Goal: Task Accomplishment & Management: Manage account settings

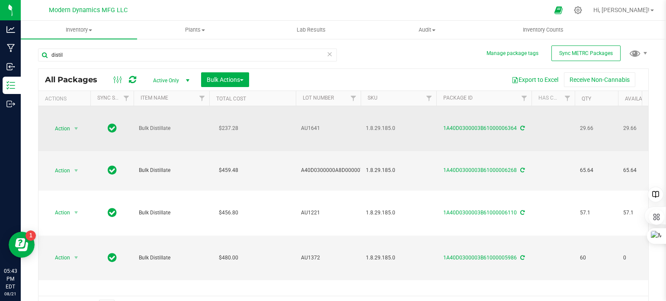
scroll to position [0, 318]
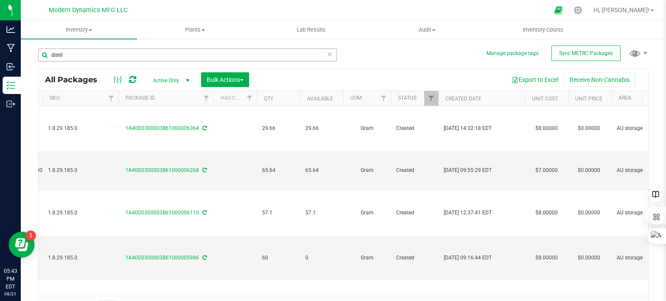
click at [69, 52] on input "distil" at bounding box center [187, 54] width 299 height 13
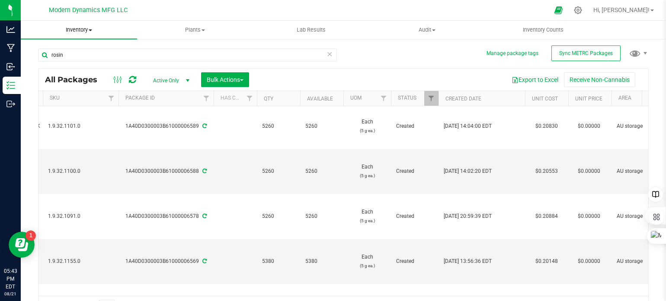
scroll to position [0, 318]
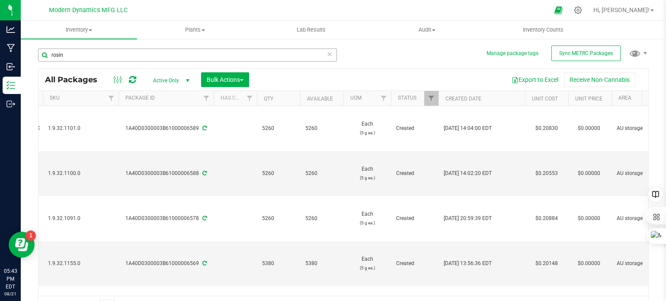
click at [75, 54] on input "rosin" at bounding box center [187, 54] width 299 height 13
type input "solventless"
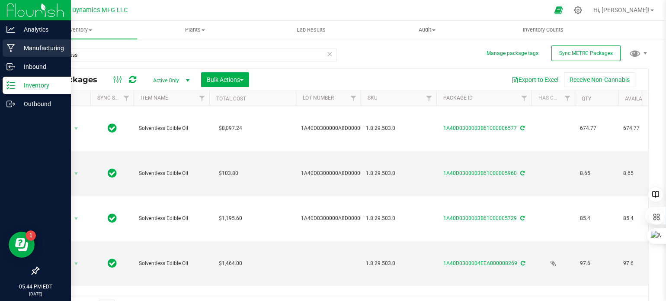
click at [14, 47] on icon at bounding box center [11, 48] width 8 height 9
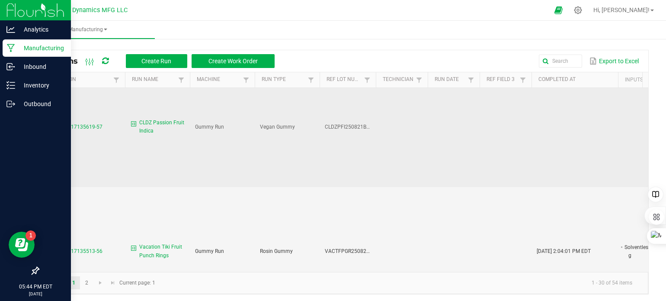
click at [162, 119] on span "CLDZ Passion Fruit Indica" at bounding box center [161, 127] width 45 height 16
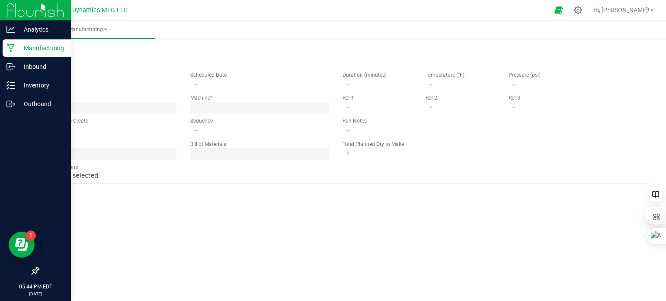
type input "CLDZ Passion Fruit Indica"
type input "08/21/2025 9:00 AM"
type input "CLDZPFI250821BULK"
type input "0"
type input "5,000"
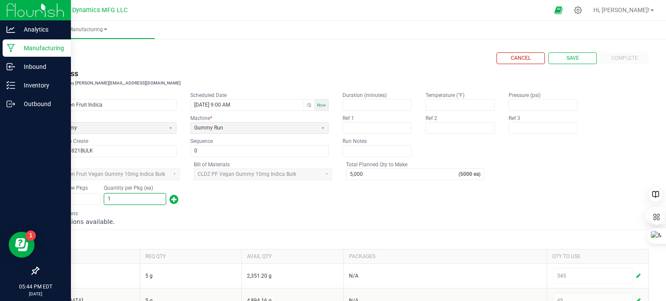
click at [114, 195] on input "1" at bounding box center [134, 198] width 61 height 11
type input "4,104"
click at [252, 205] on form "< All Runs Cancel Save Complete In Progress Created: Aug 17, 2025 by dean@moder…" at bounding box center [343, 290] width 611 height 477
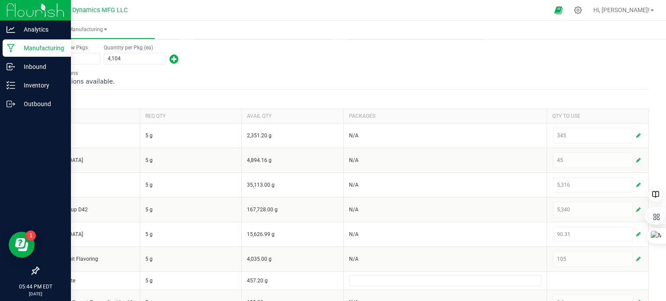
scroll to position [216, 0]
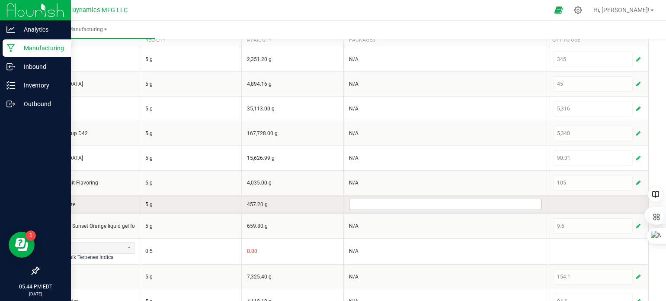
click at [402, 200] on input at bounding box center [445, 204] width 192 height 10
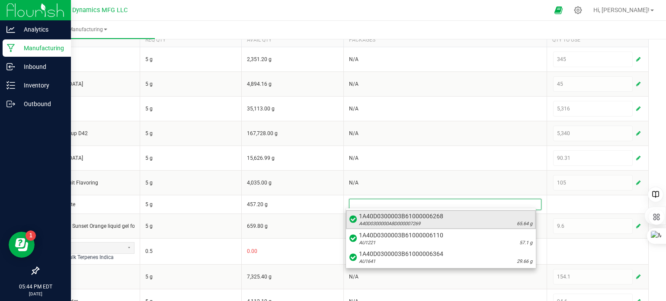
click at [403, 217] on span "1A40D0300003B61000006268" at bounding box center [445, 215] width 173 height 9
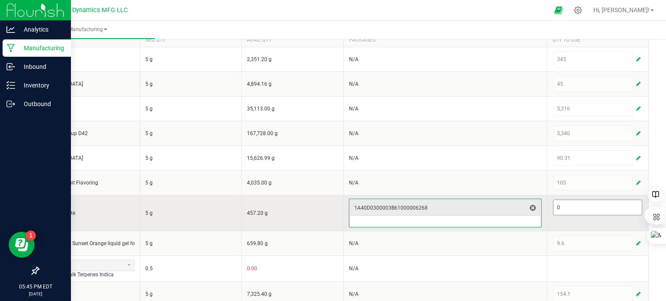
click at [579, 207] on input "0" at bounding box center [598, 207] width 88 height 15
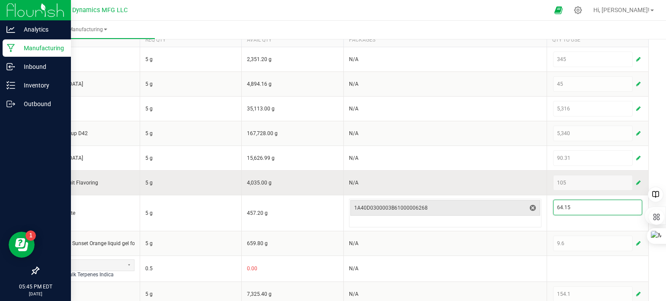
type input "64.15"
click at [497, 182] on td "N/A" at bounding box center [444, 182] width 203 height 25
click at [500, 181] on td "N/A" at bounding box center [444, 182] width 203 height 25
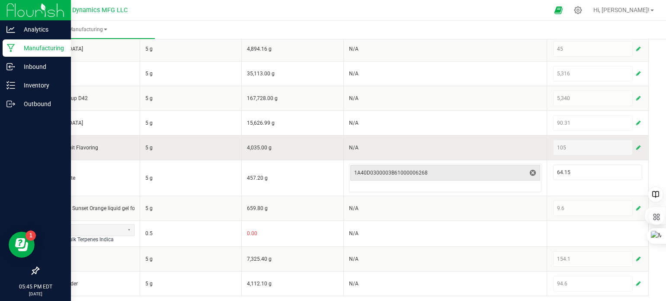
scroll to position [253, 0]
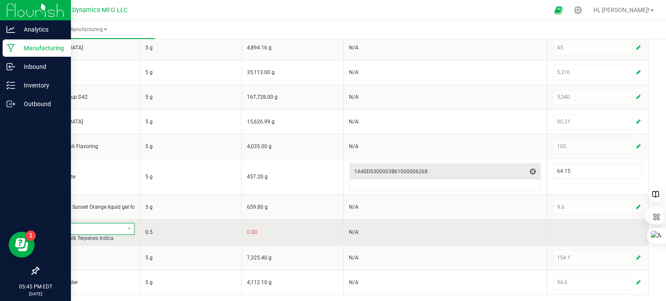
click at [76, 231] on span at bounding box center [83, 228] width 79 height 11
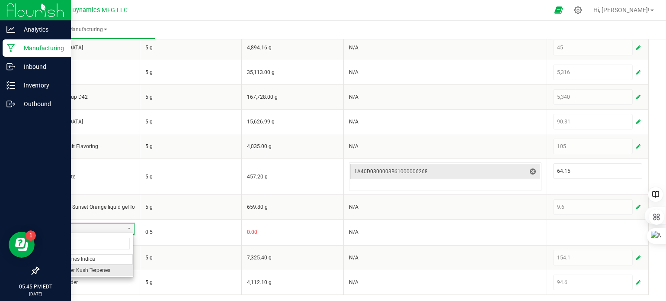
click at [85, 271] on span "HTL Kosher Kush Terpenes" at bounding box center [79, 269] width 63 height 7
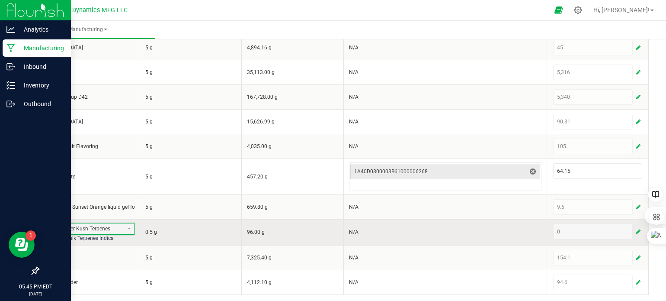
click at [636, 229] on span "button" at bounding box center [638, 231] width 4 height 7
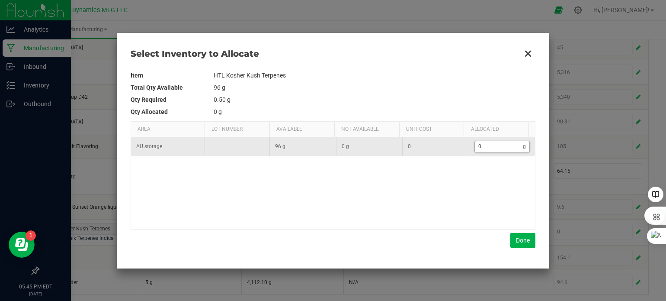
click at [484, 150] on input "0" at bounding box center [499, 146] width 48 height 11
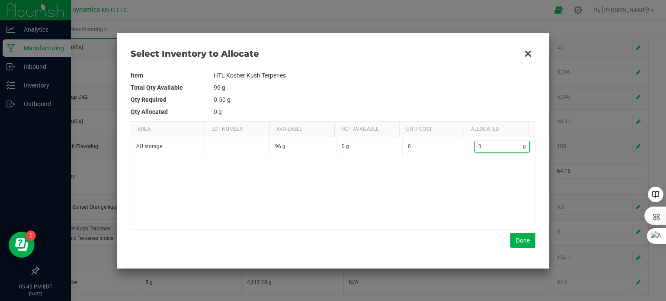
type input "1"
click at [524, 241] on button "Done" at bounding box center [522, 240] width 25 height 15
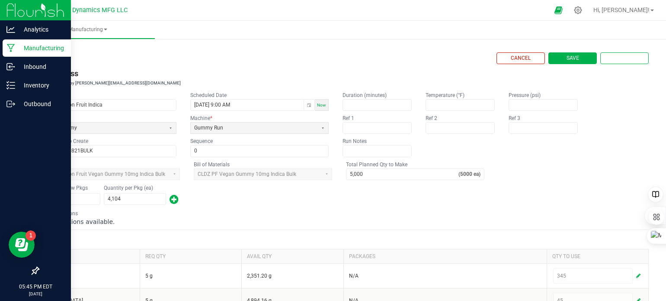
scroll to position [0, 0]
click at [626, 60] on span "Complete" at bounding box center [625, 57] width 26 height 7
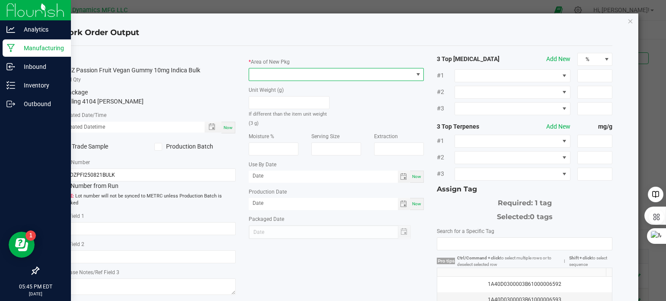
click at [305, 72] on span at bounding box center [331, 74] width 164 height 12
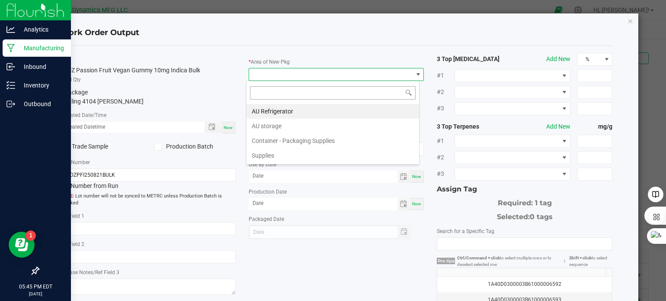
scroll to position [13, 173]
click at [295, 123] on li "AU storage" at bounding box center [333, 126] width 173 height 15
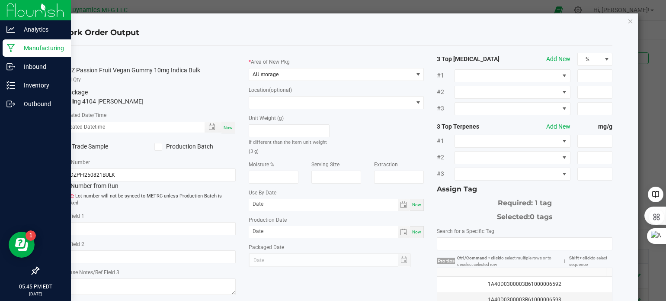
click at [228, 128] on span "Now" at bounding box center [228, 127] width 9 height 5
type input "08/21/2025 5:45 PM"
type input "[DATE]"
click at [160, 146] on span at bounding box center [158, 147] width 8 height 8
click at [0, 0] on input "Production Batch" at bounding box center [0, 0] width 0 height 0
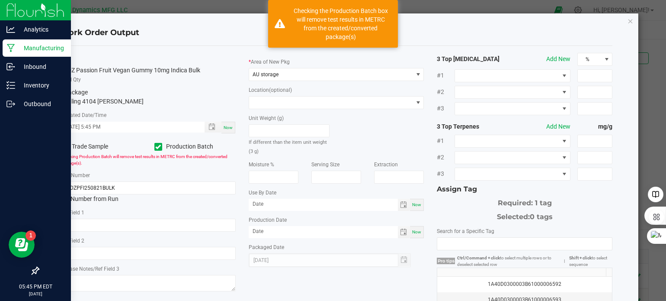
scroll to position [43, 0]
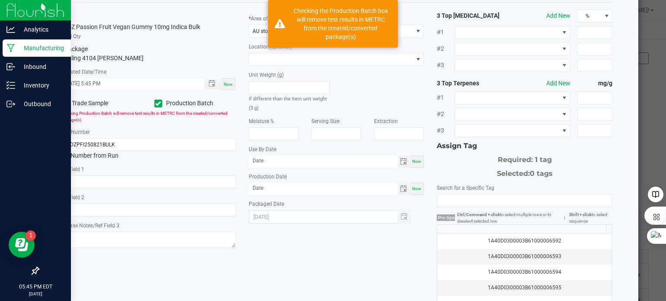
click at [413, 185] on div "Now" at bounding box center [417, 189] width 14 height 12
type input "[DATE]"
click at [413, 160] on span "Now" at bounding box center [416, 161] width 9 height 5
click at [277, 160] on input "[DATE]" at bounding box center [323, 160] width 149 height 11
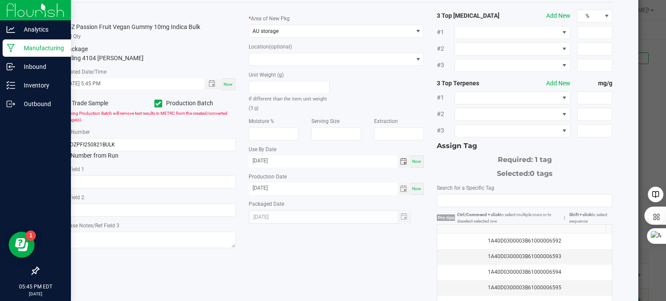
type input "08/21/2026"
click at [230, 161] on div "Item CLDZ Passion Fruit Vegan Gummy 10mg Indica Bulk Total Qty 1 package totali…" at bounding box center [148, 130] width 189 height 241
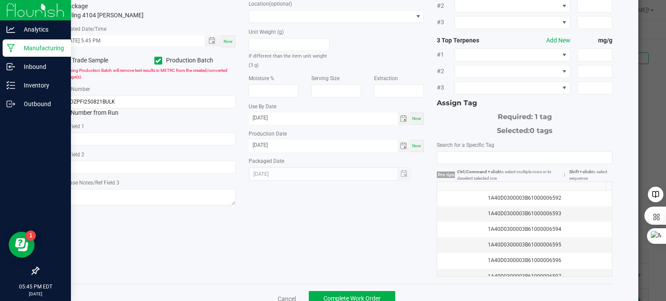
scroll to position [110, 0]
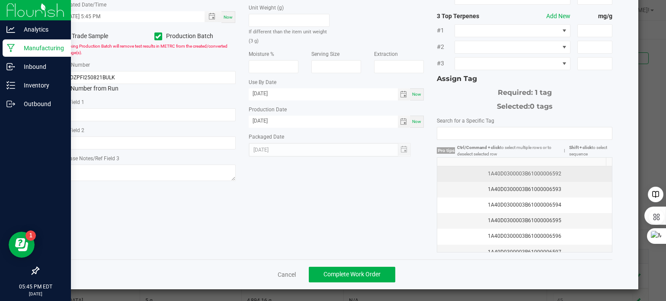
click at [536, 166] on td "1A40D0300003B61000006592" at bounding box center [524, 174] width 175 height 16
click at [564, 171] on div "1A40D0300003B61000006592" at bounding box center [524, 174] width 164 height 8
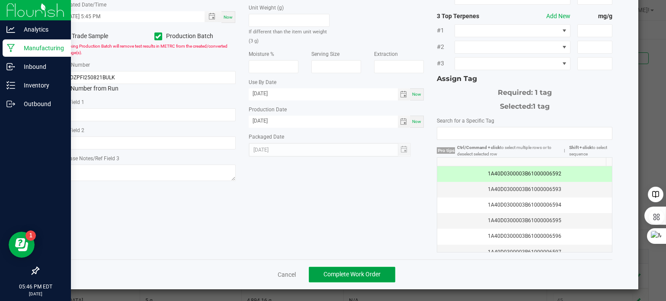
click at [363, 268] on button "Complete Work Order" at bounding box center [352, 274] width 87 height 16
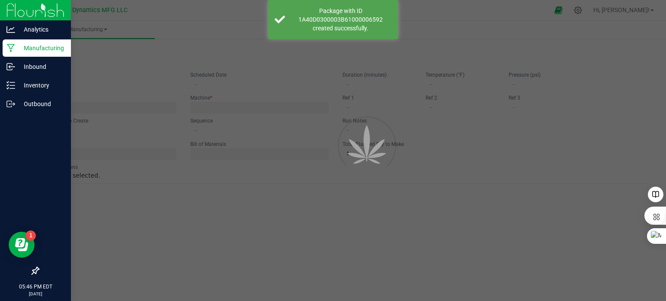
type input "CLDZ Passion Fruit Indica"
type input "08/21/2025 9:00 AM"
type input "CLDZPFI250821BULK"
type input "0"
type input "5,000"
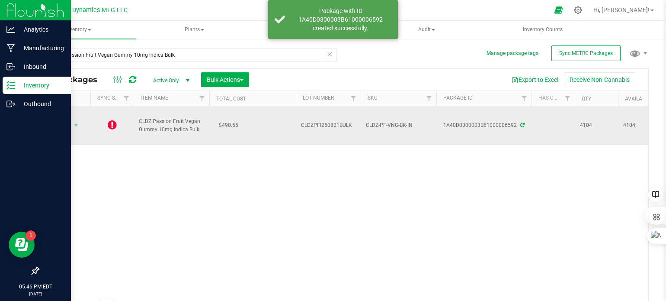
click at [110, 125] on icon at bounding box center [112, 124] width 9 height 10
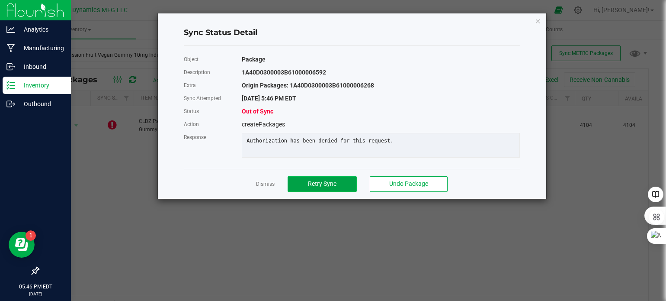
click at [334, 187] on span "Retry Sync" at bounding box center [322, 183] width 29 height 7
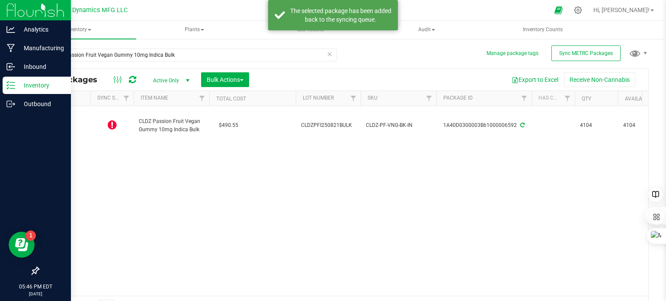
type input "2025-08-21"
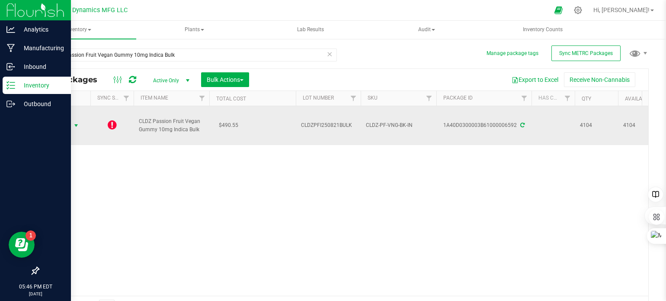
click at [77, 124] on span "select" at bounding box center [76, 125] width 7 height 7
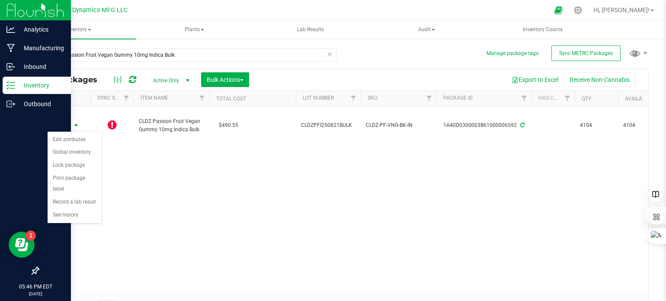
click at [232, 199] on div "Action Action Edit attributes Global inventory Lock package Print package label…" at bounding box center [343, 200] width 610 height 189
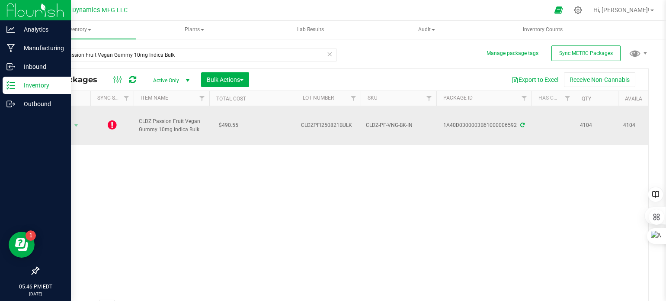
click at [521, 126] on icon at bounding box center [522, 124] width 4 height 5
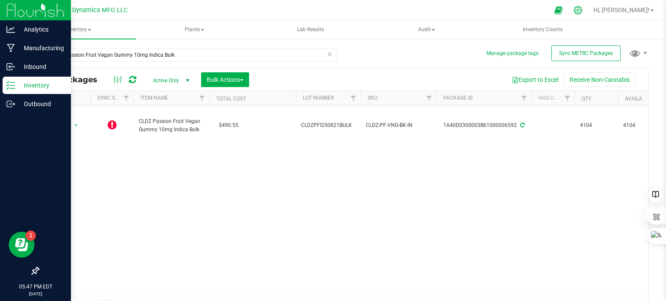
click at [583, 10] on icon at bounding box center [578, 10] width 9 height 9
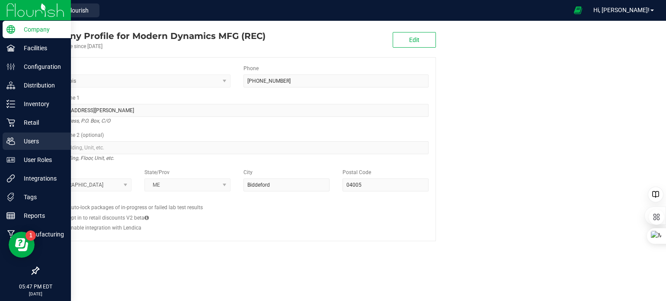
click at [12, 141] on icon at bounding box center [10, 141] width 8 height 7
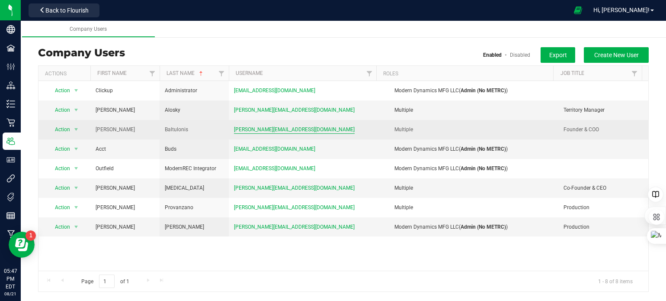
click at [251, 129] on span "dean@moderndynamicsmfg.com" at bounding box center [294, 129] width 121 height 8
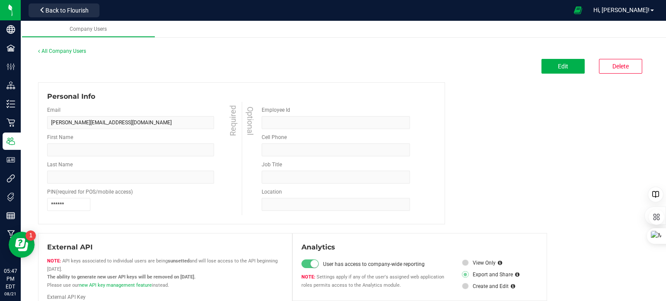
type input "Dean"
type input "Baltulonis"
type input "6466102298"
type input "Founder & COO"
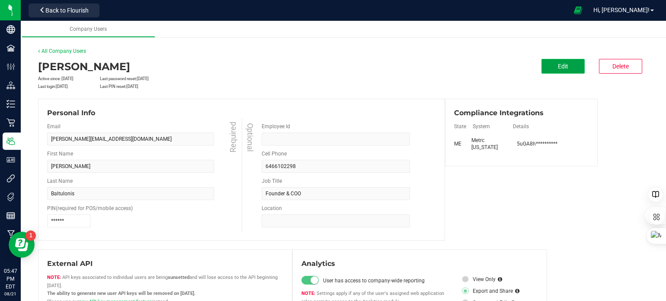
click at [568, 67] on button "Edit" at bounding box center [563, 66] width 43 height 15
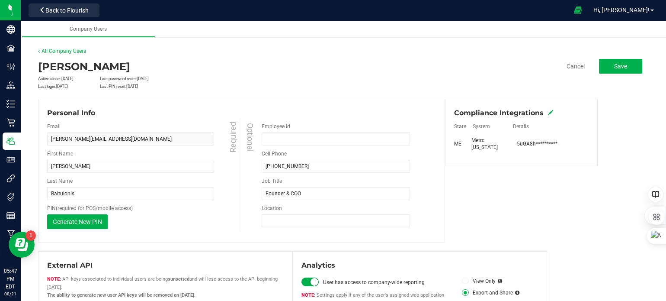
click at [548, 112] on icon at bounding box center [550, 112] width 5 height 5
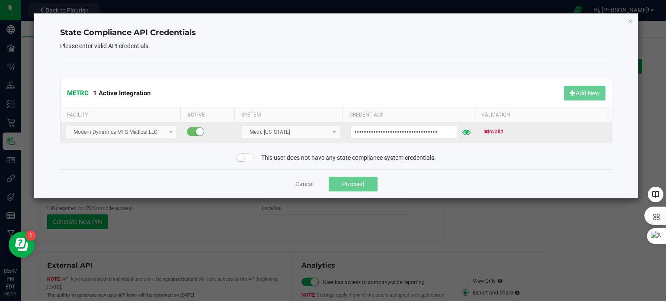
click at [464, 131] on icon at bounding box center [466, 132] width 8 height 6
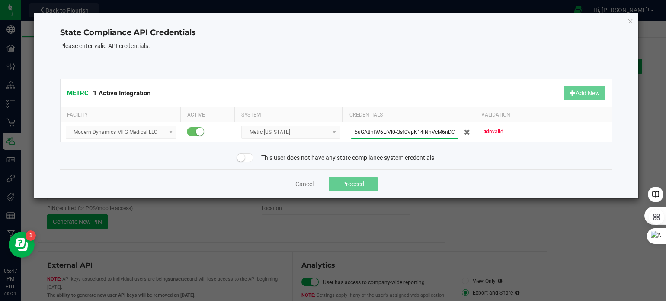
scroll to position [0, 36]
drag, startPoint x: 350, startPoint y: 131, endPoint x: 509, endPoint y: 143, distance: 159.2
click at [509, 143] on div "METRC 1 Active Integration Add New Facility Active System Credentials Validatio…" at bounding box center [336, 115] width 553 height 108
paste input "YlGBVEFE-yOgneByycPuzfyuPSE9MNsIBkWu2wcg424-TQJN"
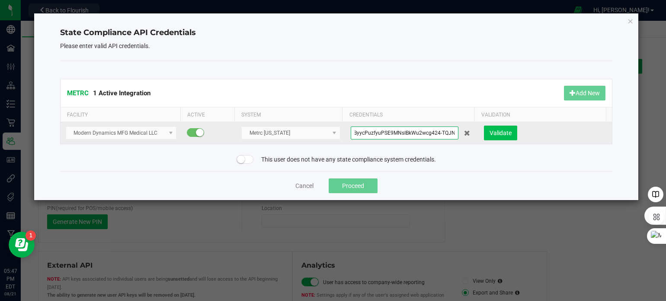
type input "YlGBVEFE-yOgneByycPuzfyuPSE9MNsIBkWu2wcg424-TQJN"
click at [503, 132] on span "Validate" at bounding box center [501, 132] width 22 height 7
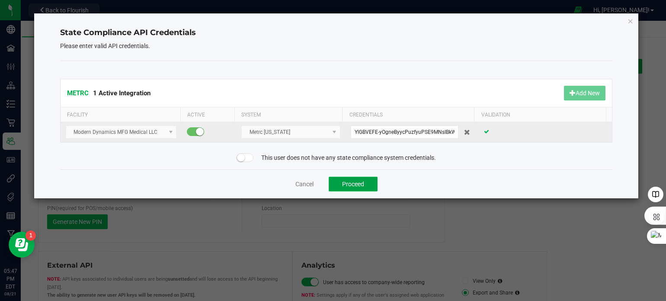
click at [358, 183] on button "Proceed" at bounding box center [353, 183] width 49 height 15
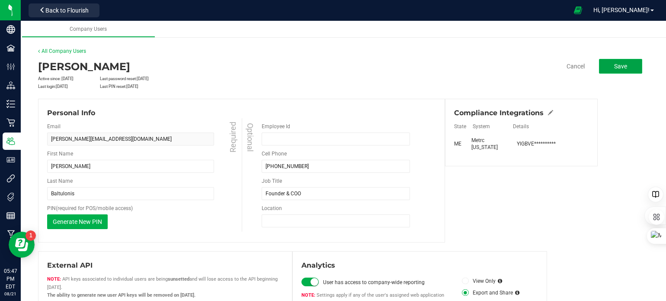
click at [620, 65] on span "Save" at bounding box center [620, 66] width 13 height 7
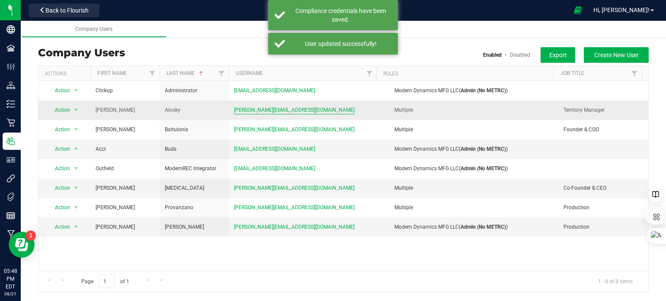
click at [256, 111] on span "reid@moderndynamicsmfg.com" at bounding box center [294, 110] width 121 height 8
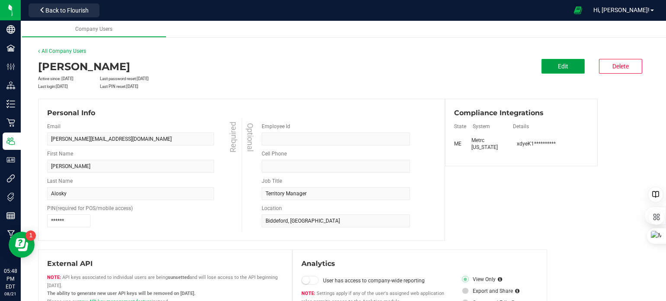
click at [570, 67] on button "Edit" at bounding box center [563, 66] width 43 height 15
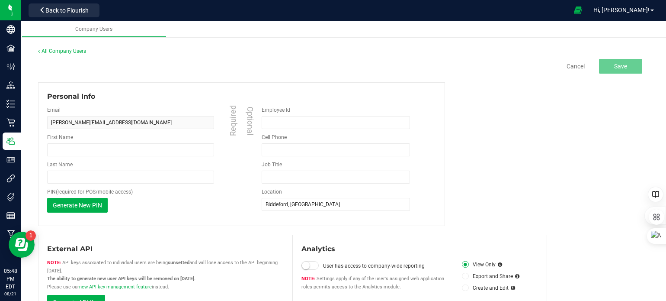
type input "Reid"
type input "Alosky"
type input "Territory Manager"
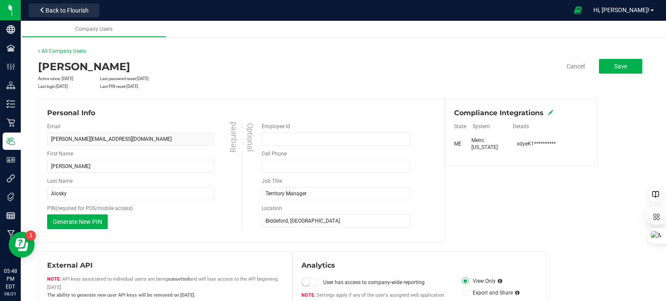
click at [548, 111] on icon at bounding box center [550, 112] width 5 height 5
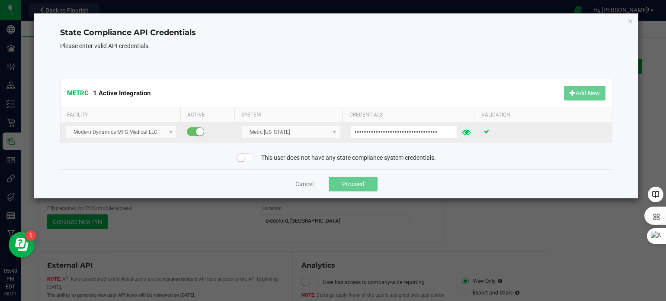
click at [458, 130] on span at bounding box center [466, 132] width 16 height 14
drag, startPoint x: 350, startPoint y: 130, endPoint x: 481, endPoint y: 135, distance: 131.2
click at [481, 135] on tr "Modern Dynamics MFG Medical LLC Metrc Maine xdyeK1AuO-I6ldDUuoZb60pVeNISedFMP4q…" at bounding box center [337, 132] width 552 height 20
paste input "YlGBVEFE-yOgneByycPuzfyuPSE9MNsIBkWu2wcg424-TQJN"
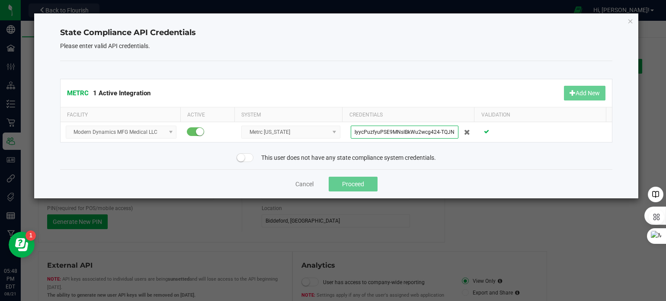
scroll to position [0, 40]
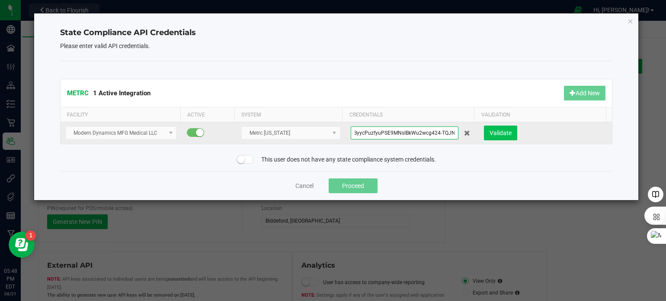
type input "YlGBVEFE-yOgneByycPuzfyuPSE9MNsIBkWu2wcg424-TQJN"
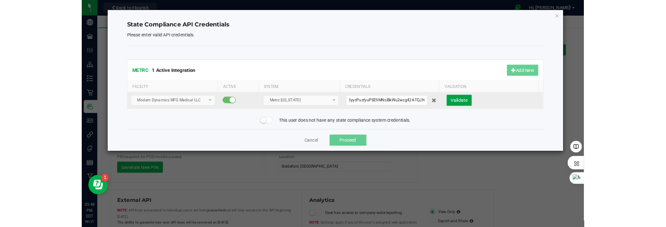
scroll to position [0, 0]
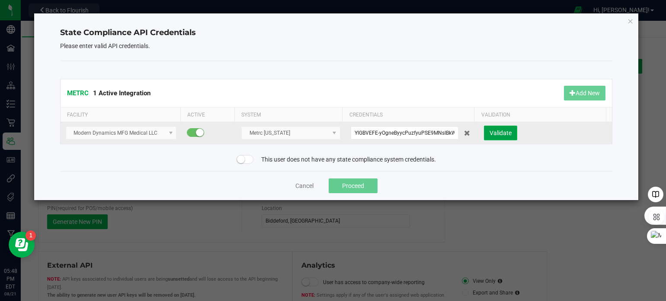
click at [502, 131] on span "Validate" at bounding box center [501, 132] width 22 height 7
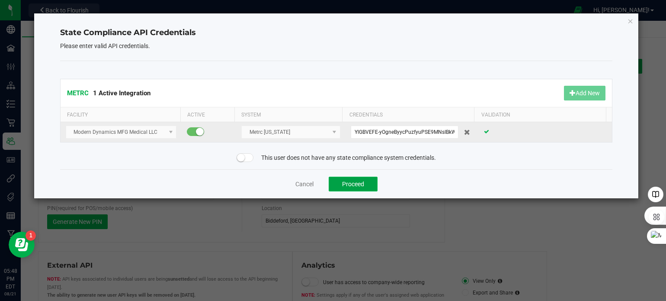
click at [357, 184] on button "Proceed" at bounding box center [353, 183] width 49 height 15
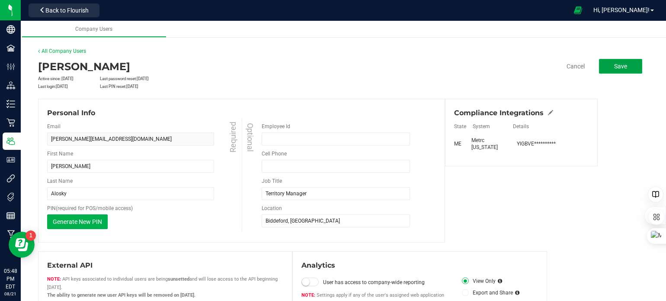
click at [627, 67] on button "Save" at bounding box center [620, 66] width 43 height 15
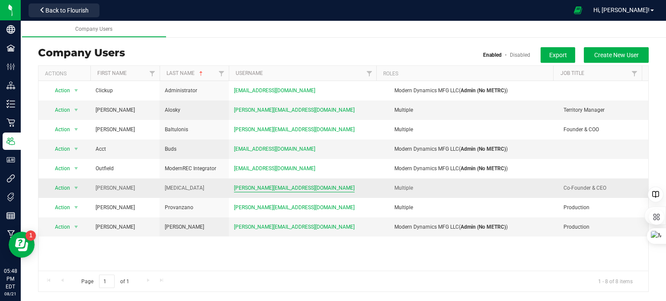
click at [248, 187] on span "steve@moderndynamicsmfg.com" at bounding box center [294, 188] width 121 height 8
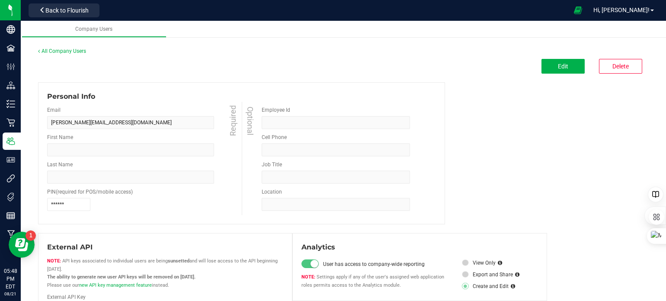
type input "Steve"
type input "Pica"
type input "6178399418"
type input "Co-Founder & CEO"
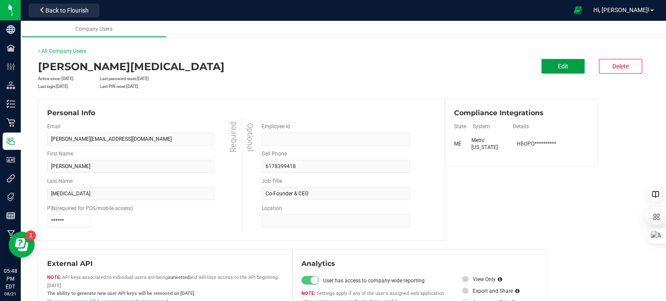
click at [560, 69] on span "Edit" at bounding box center [563, 66] width 10 height 7
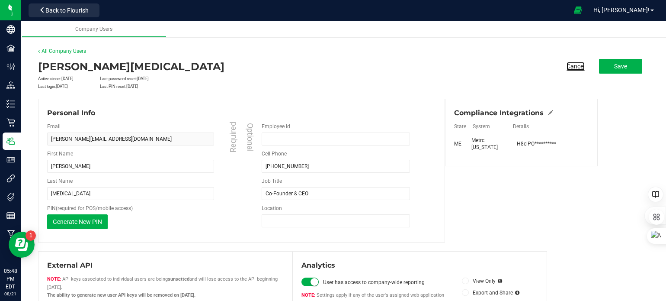
click at [567, 67] on link "Cancel" at bounding box center [576, 66] width 18 height 9
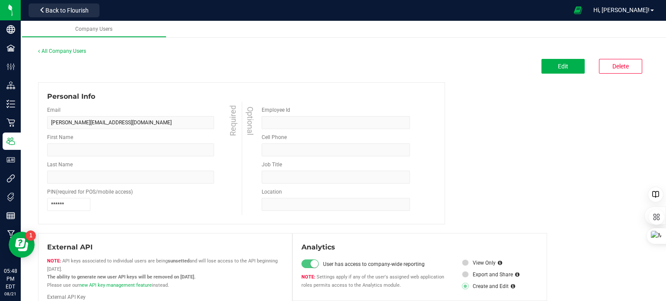
type input "Steve"
type input "Pica"
type input "6178399418"
type input "Co-Founder & CEO"
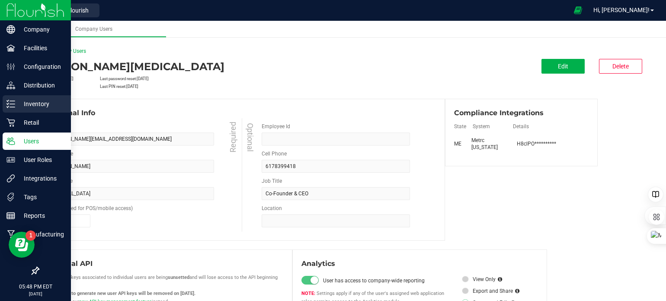
click at [12, 107] on line at bounding box center [12, 107] width 5 height 0
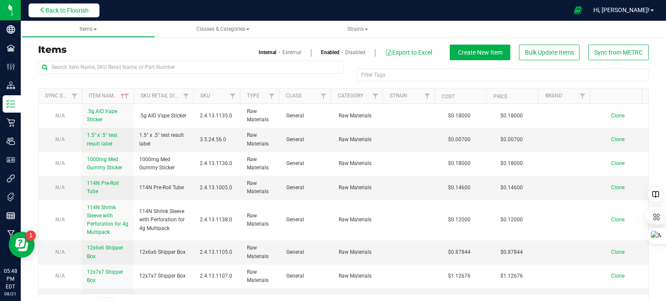
click at [53, 12] on span "Back to Flourish" at bounding box center [66, 10] width 43 height 7
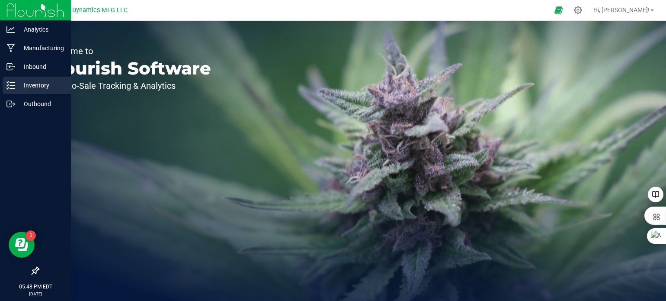
click at [8, 83] on icon at bounding box center [10, 85] width 9 height 9
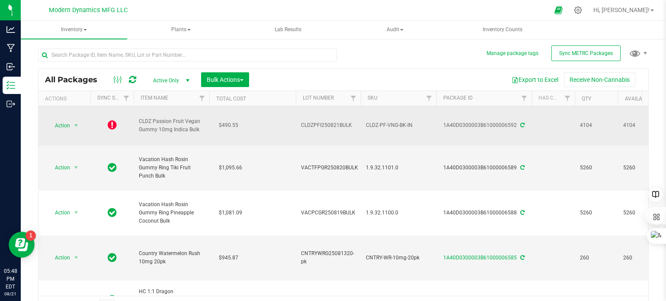
click at [111, 124] on icon at bounding box center [112, 124] width 9 height 10
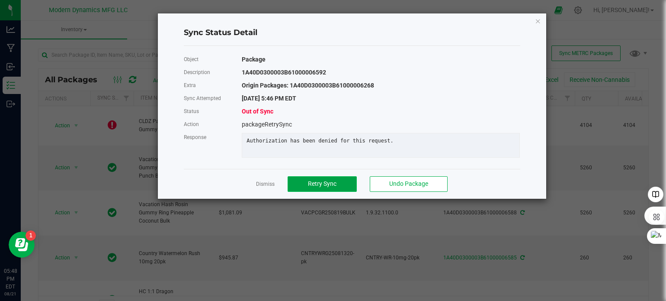
click at [340, 190] on button "Retry Sync" at bounding box center [322, 184] width 69 height 16
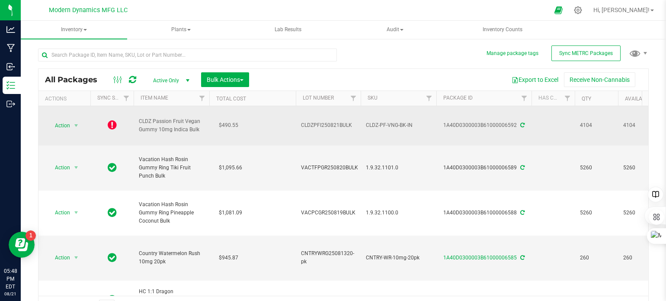
click at [521, 124] on icon at bounding box center [522, 124] width 4 height 5
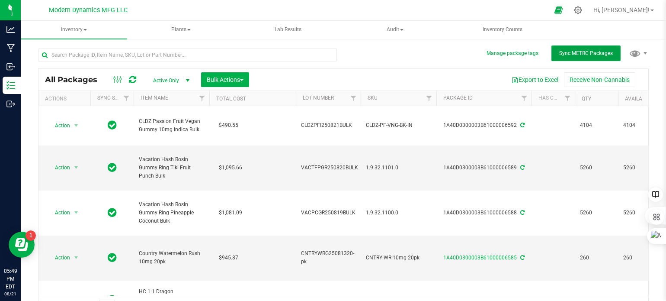
click at [590, 48] on button "Sync METRC Packages" at bounding box center [585, 53] width 69 height 16
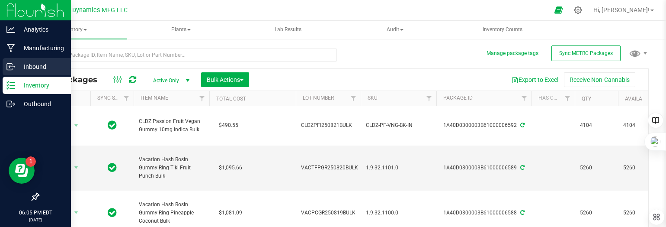
click at [10, 68] on icon at bounding box center [9, 67] width 1 height 1
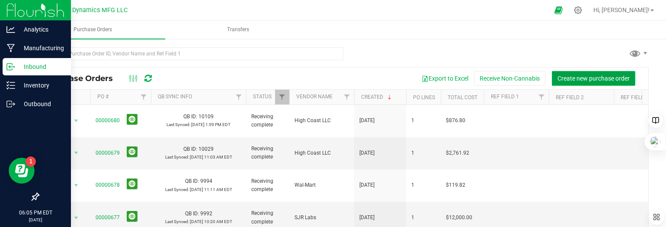
click at [561, 77] on span "Create new purchase order" at bounding box center [594, 78] width 72 height 7
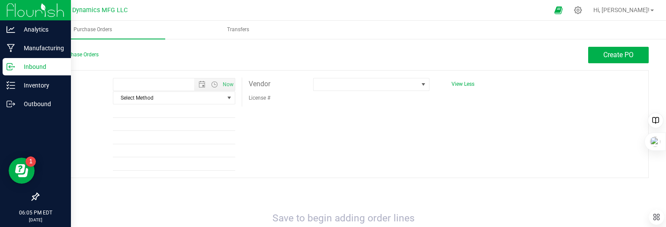
type input "8/21/2025 6:05 PM"
click at [335, 87] on span at bounding box center [366, 84] width 105 height 12
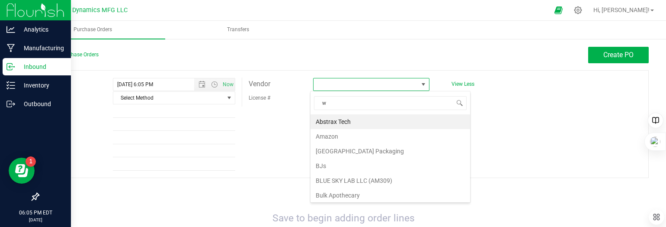
scroll to position [13, 115]
type input "we"
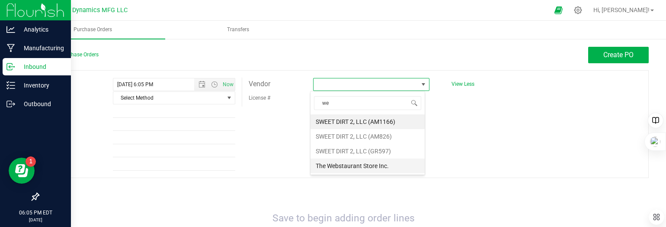
click at [353, 167] on li "The Webstaurant Store Inc." at bounding box center [368, 165] width 114 height 15
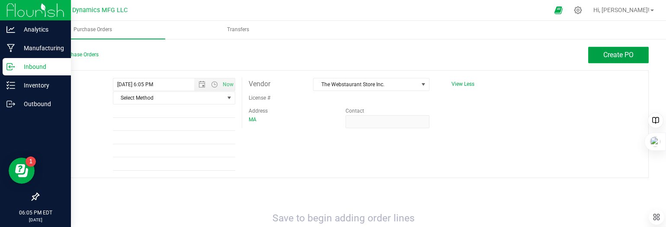
click at [603, 57] on span "Create PO" at bounding box center [618, 55] width 30 height 8
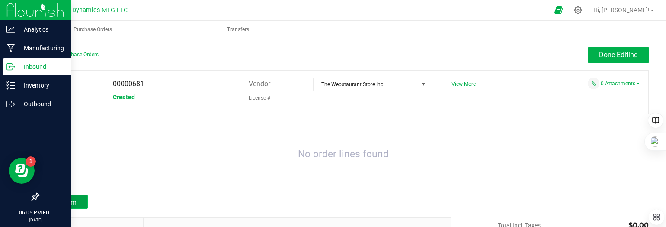
click at [79, 203] on button "Add Item" at bounding box center [63, 202] width 50 height 14
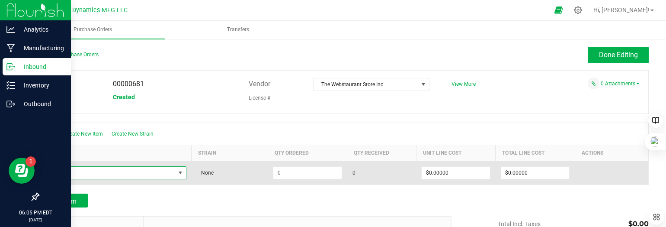
click at [95, 171] on span "NO DATA FOUND" at bounding box center [110, 173] width 131 height 12
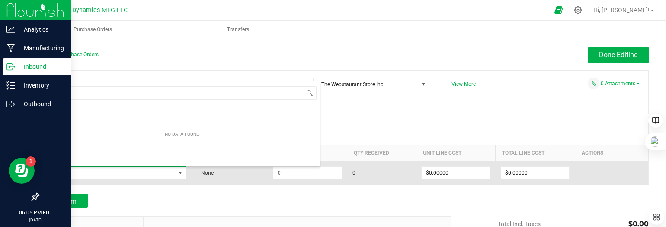
scroll to position [13, 139]
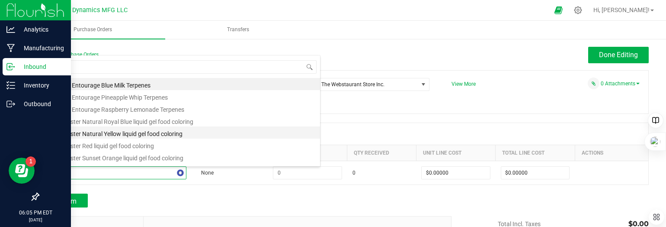
type input "gela"
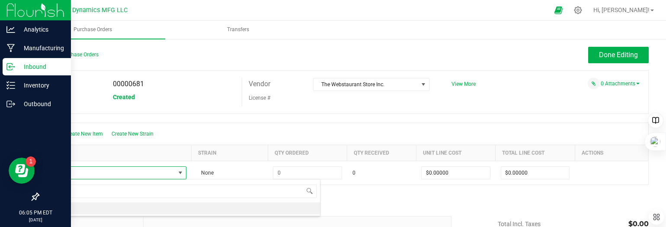
click at [94, 209] on li "Gelatin" at bounding box center [182, 208] width 276 height 12
type input "$0.07490"
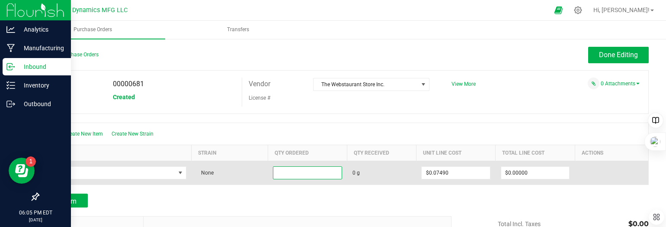
click at [279, 171] on input at bounding box center [307, 173] width 68 height 12
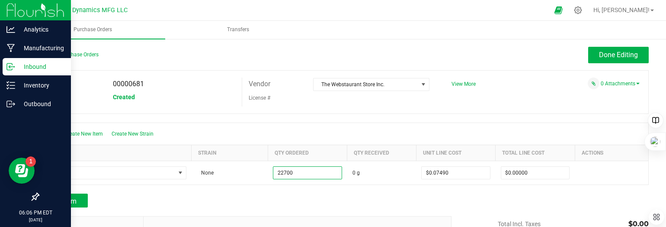
type input "22700.0000 g"
click at [313, 141] on div "Create New Item Create New Strain" at bounding box center [343, 134] width 610 height 22
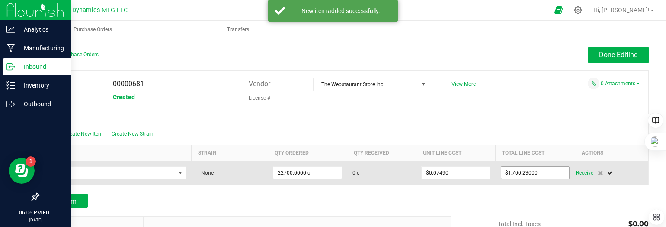
type input "1700.23"
click at [542, 174] on input "1700.23" at bounding box center [535, 173] width 68 height 12
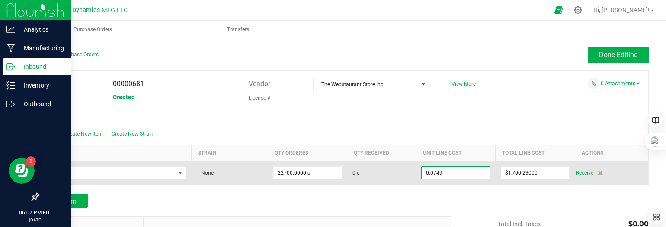
click at [437, 174] on input "0.0749" at bounding box center [456, 173] width 68 height 12
type input "$0.07490"
click at [540, 171] on input "1700.23" at bounding box center [535, 173] width 68 height 12
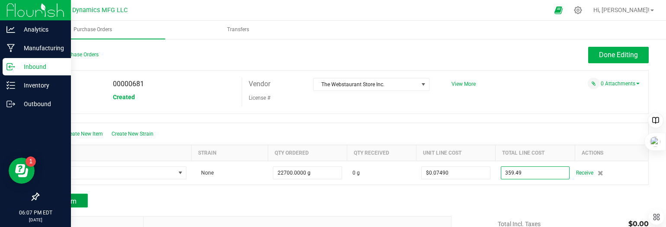
type input "$359.49000"
click at [75, 198] on span "Add Item" at bounding box center [62, 201] width 27 height 8
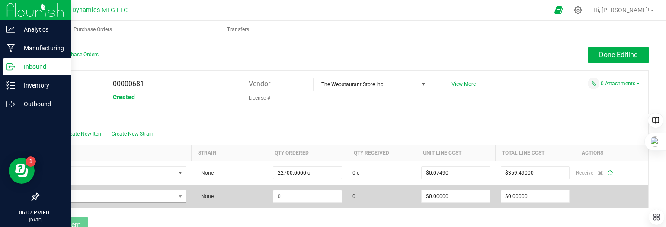
type input "22700"
type input "$0.01584"
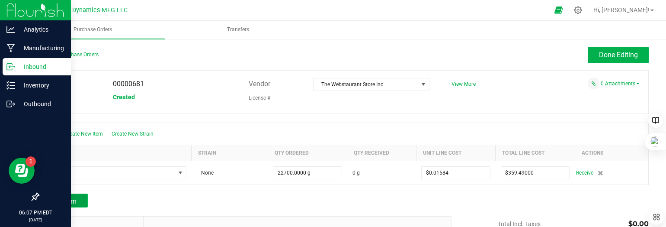
click at [78, 196] on button "Add Item" at bounding box center [63, 200] width 50 height 14
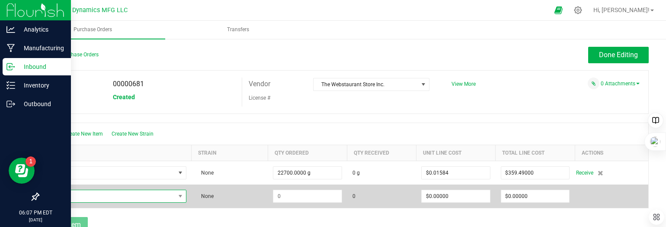
click at [78, 195] on span "NO DATA FOUND" at bounding box center [110, 196] width 131 height 12
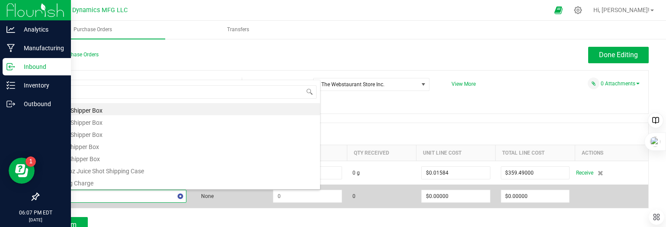
type input "shipp"
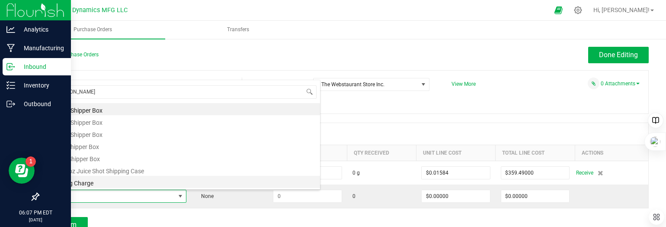
click at [118, 178] on li "Shipping Charge" at bounding box center [182, 182] width 276 height 12
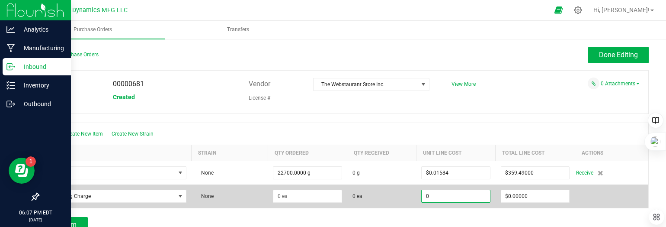
click at [453, 194] on input "0" at bounding box center [456, 196] width 68 height 12
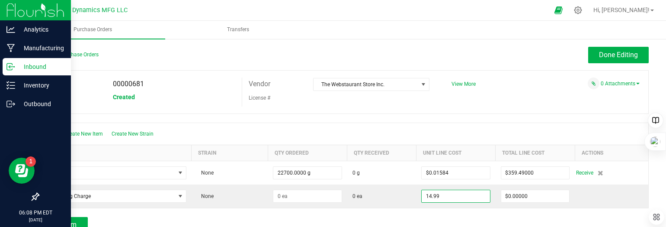
type input "$14.99000"
click at [391, 121] on div at bounding box center [343, 118] width 611 height 9
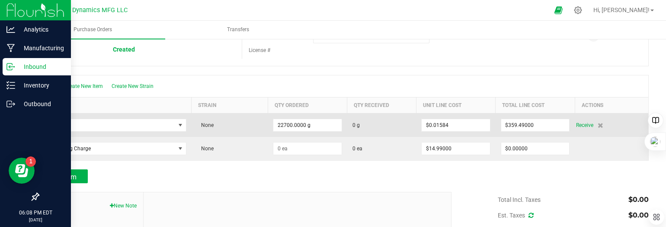
scroll to position [87, 0]
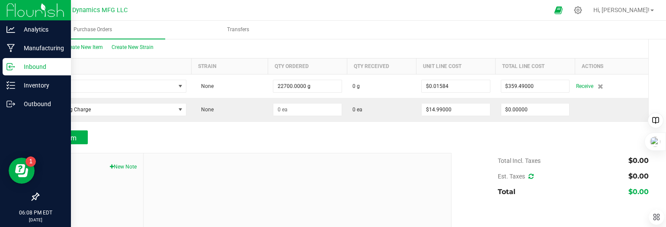
click at [460, 138] on div "Add Item" at bounding box center [343, 137] width 611 height 14
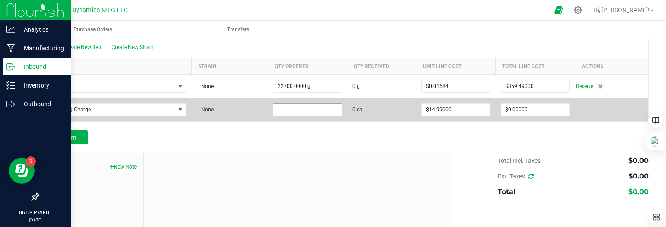
click at [300, 109] on input at bounding box center [307, 109] width 68 height 12
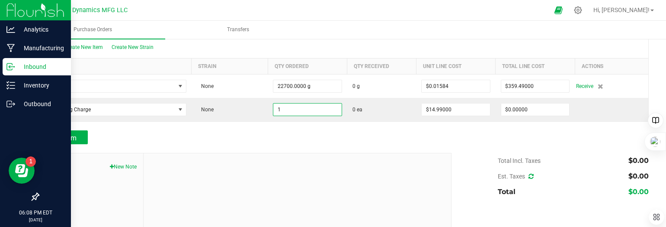
type input "1 ea"
click at [446, 127] on div at bounding box center [343, 126] width 611 height 9
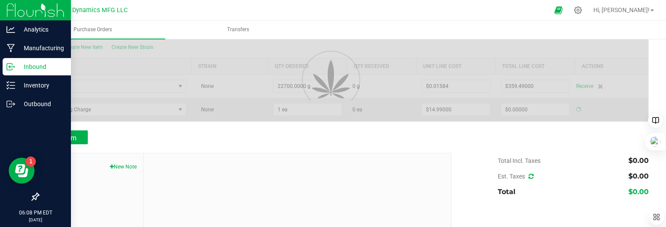
type input "$14.99000"
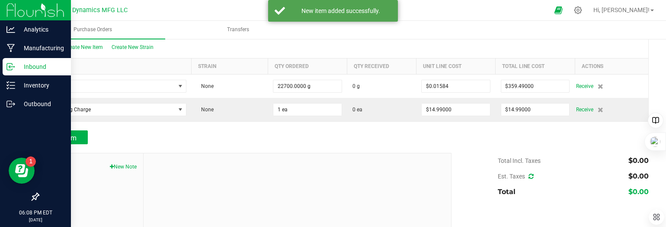
click at [529, 174] on icon at bounding box center [531, 176] width 5 height 6
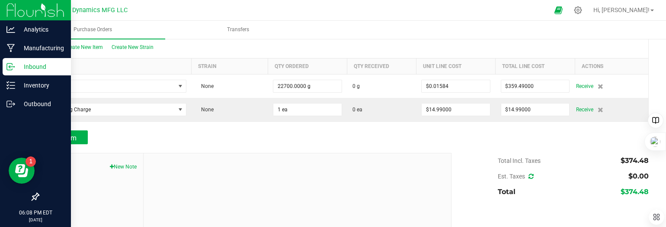
scroll to position [0, 0]
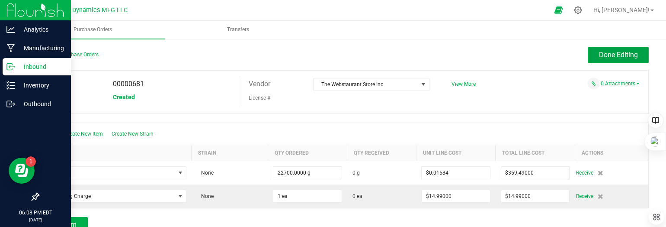
click at [600, 53] on span "Done Editing" at bounding box center [618, 55] width 39 height 8
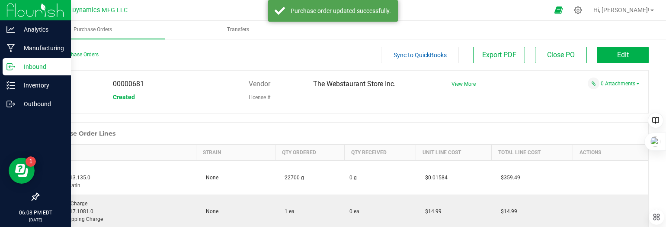
click at [419, 52] on span "Sync to QuickBooks" at bounding box center [420, 54] width 53 height 7
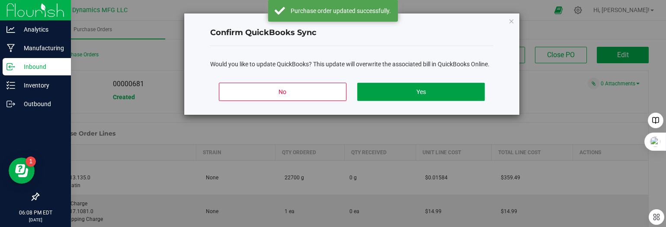
click at [425, 90] on button "Yes" at bounding box center [421, 92] width 128 height 18
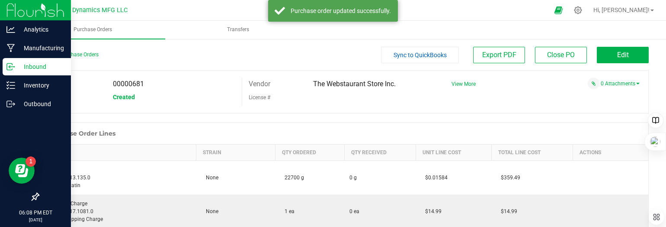
click at [13, 64] on icon at bounding box center [10, 66] width 9 height 9
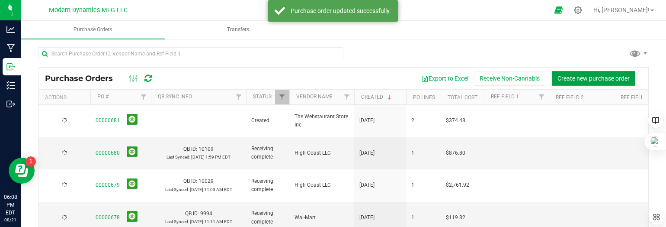
click at [587, 78] on span "Create new purchase order" at bounding box center [594, 78] width 72 height 7
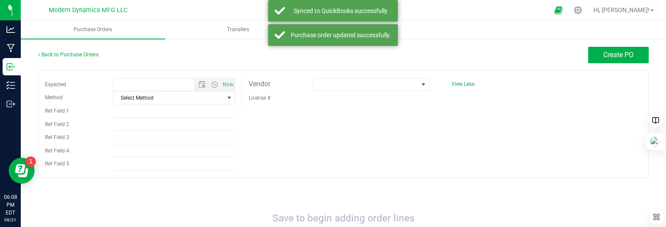
type input "8/21/2025 6:08 PM"
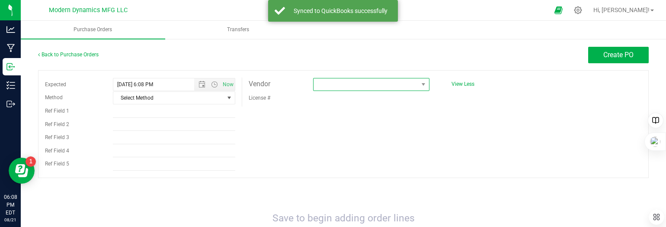
click at [319, 88] on span at bounding box center [366, 84] width 105 height 12
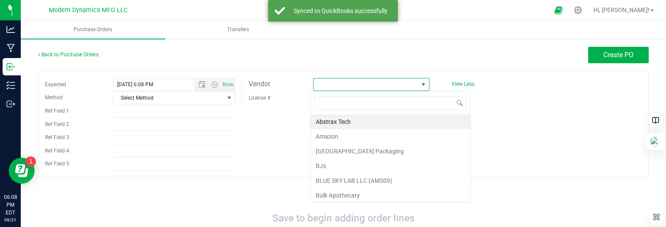
scroll to position [13, 115]
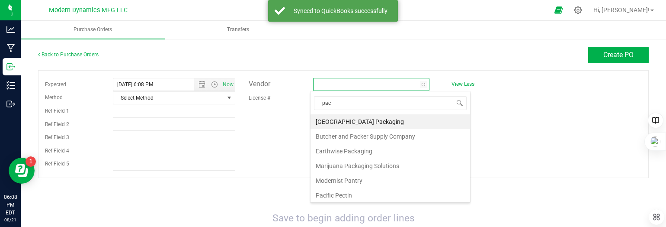
type input "paci"
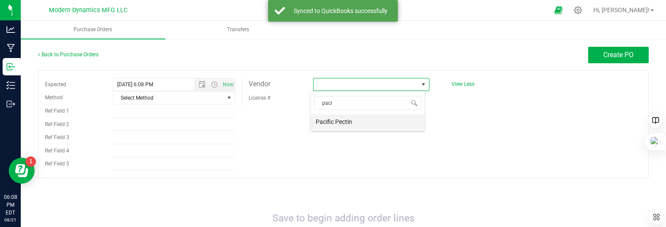
click at [328, 122] on li "Pacific Pectin" at bounding box center [368, 121] width 114 height 15
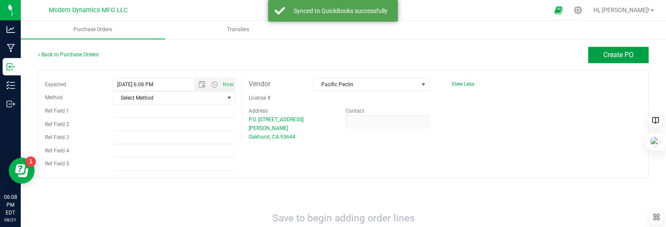
click at [623, 58] on span "Create PO" at bounding box center [618, 55] width 30 height 8
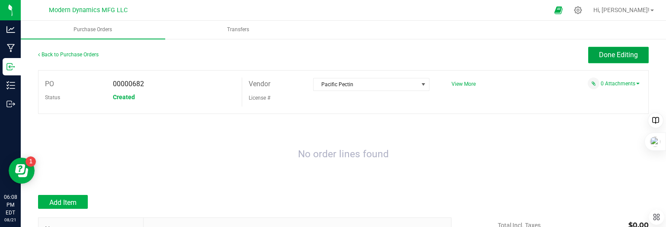
click at [621, 52] on span "Done Editing" at bounding box center [618, 55] width 39 height 8
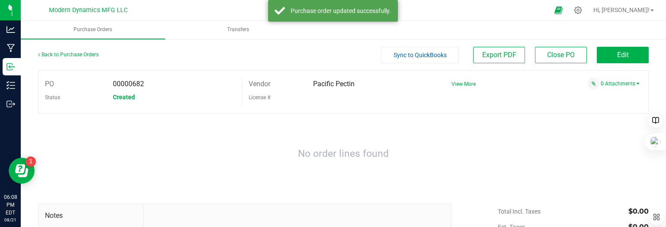
click at [321, 119] on div at bounding box center [343, 117] width 611 height 9
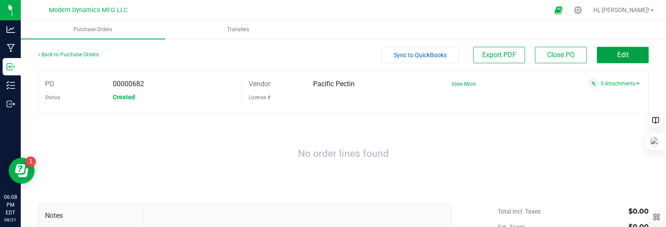
click at [606, 54] on button "Edit" at bounding box center [623, 55] width 52 height 16
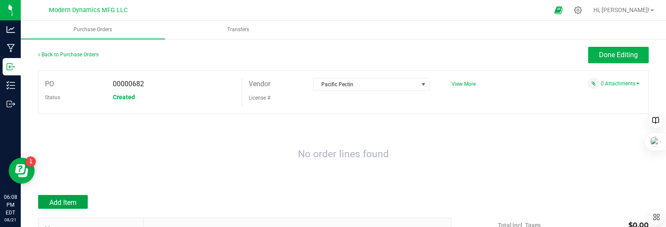
click at [77, 201] on span "Add Item" at bounding box center [62, 202] width 27 height 8
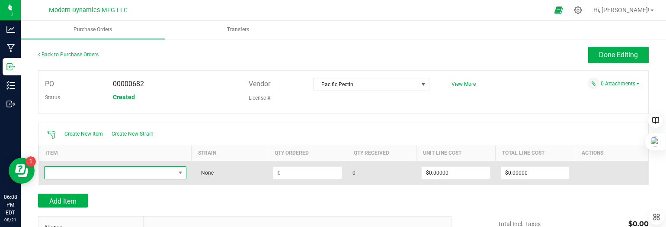
click at [93, 171] on span "NO DATA FOUND" at bounding box center [110, 173] width 131 height 12
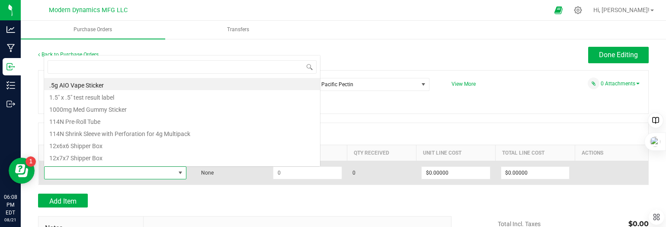
scroll to position [13, 139]
type input "pect"
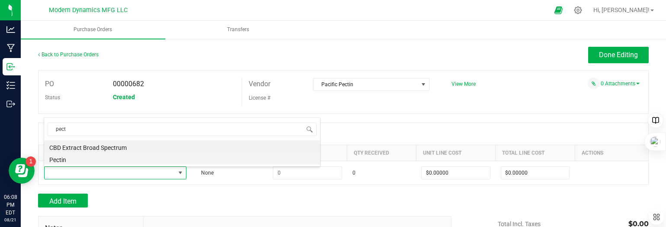
click at [95, 157] on li "Pectin" at bounding box center [182, 158] width 276 height 12
type input "$0.02100"
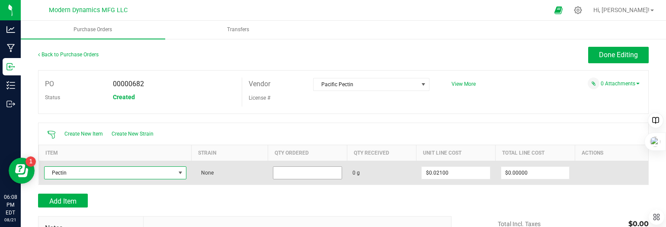
click at [307, 173] on input at bounding box center [307, 173] width 68 height 12
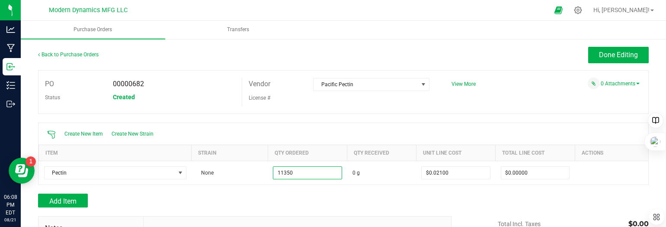
type input "11350.0000 g"
drag, startPoint x: 365, startPoint y: 195, endPoint x: 371, endPoint y: 195, distance: 5.6
click at [365, 195] on div "Add Item" at bounding box center [241, 200] width 407 height 14
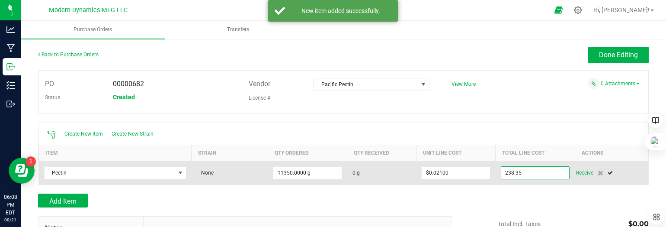
click at [538, 171] on input "238.35" at bounding box center [535, 173] width 68 height 12
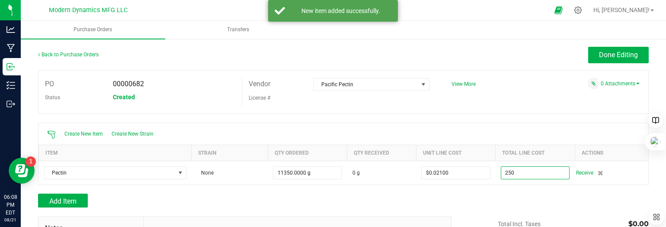
type input "$250.00000"
click at [527, 193] on div "Add Item" at bounding box center [343, 200] width 611 height 14
type input "11350"
type input "$0.02203"
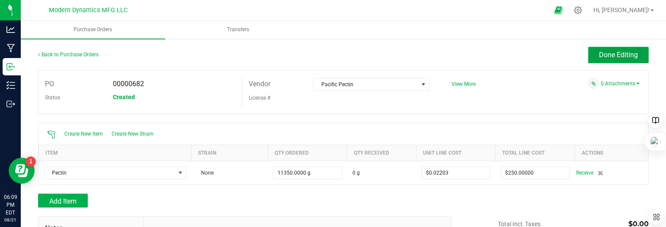
click at [609, 56] on span "Done Editing" at bounding box center [618, 55] width 39 height 8
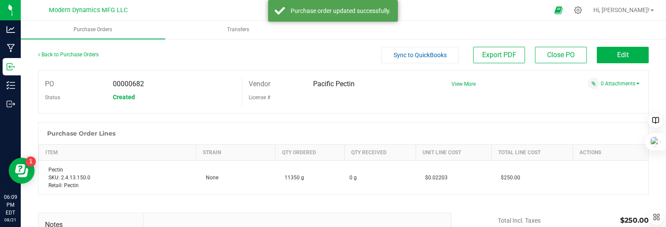
click at [414, 60] on button "Sync to QuickBooks" at bounding box center [420, 55] width 78 height 16
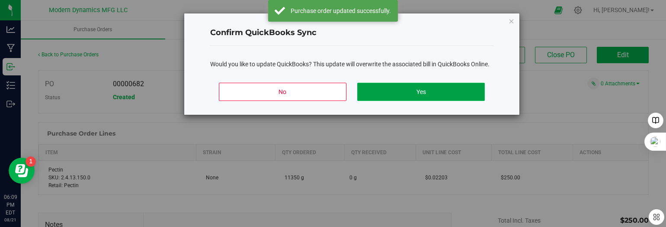
click at [433, 94] on button "Yes" at bounding box center [421, 92] width 128 height 18
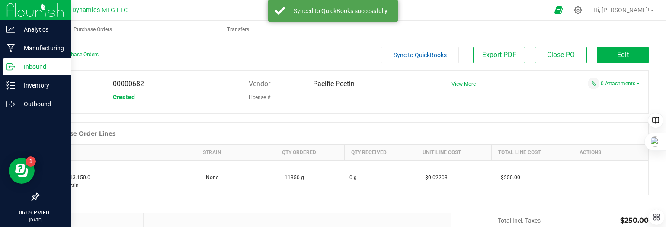
click at [9, 67] on icon at bounding box center [9, 67] width 1 height 1
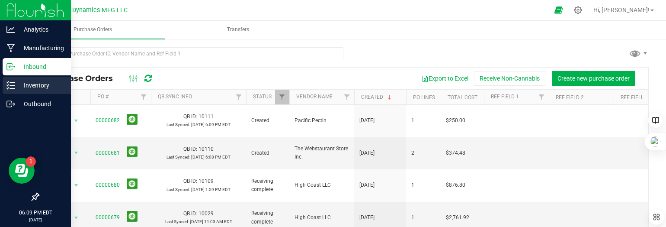
click at [8, 87] on icon at bounding box center [8, 87] width 2 height 1
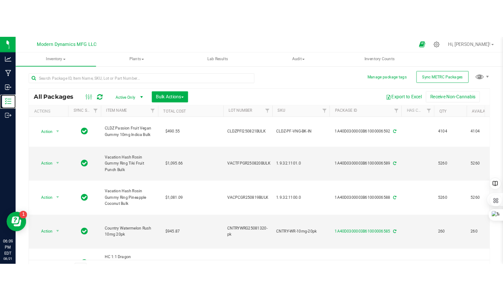
scroll to position [173, 0]
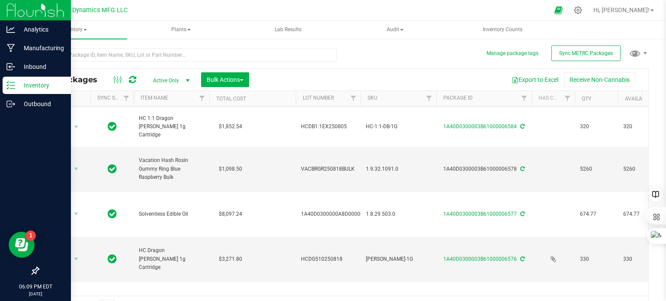
click at [15, 89] on p "Inventory" at bounding box center [41, 85] width 52 height 10
click at [33, 30] on p "Analytics" at bounding box center [41, 29] width 52 height 10
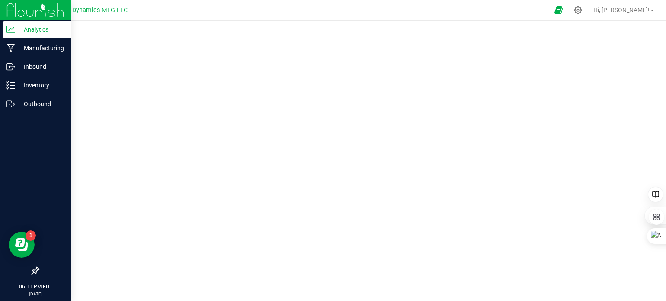
click at [10, 31] on icon at bounding box center [10, 29] width 9 height 9
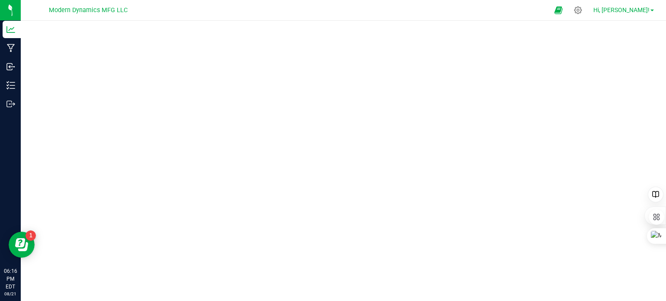
click at [654, 9] on link "Hi, [PERSON_NAME]!" at bounding box center [623, 10] width 67 height 9
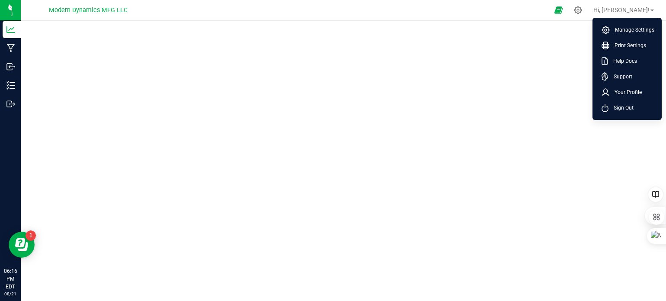
drag, startPoint x: 540, startPoint y: 27, endPoint x: 565, endPoint y: 22, distance: 25.7
click at [540, 27] on div at bounding box center [343, 158] width 645 height 275
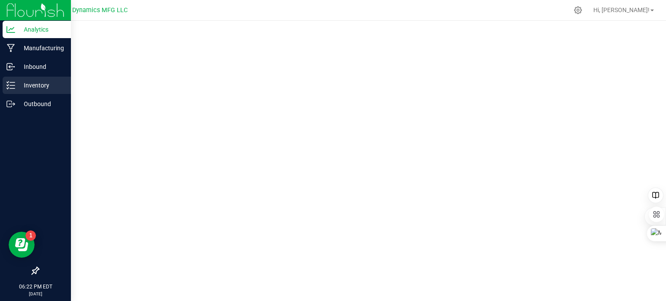
click at [14, 85] on line at bounding box center [12, 85] width 5 height 0
